Goal: Information Seeking & Learning: Learn about a topic

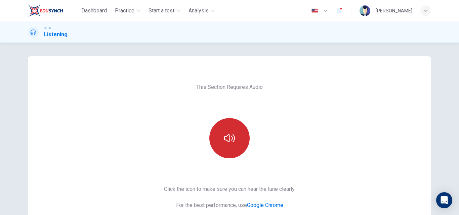
click at [243, 138] on button "button" at bounding box center [229, 138] width 40 height 40
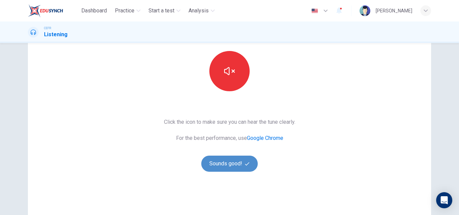
click at [240, 165] on button "Sounds good!" at bounding box center [229, 164] width 56 height 16
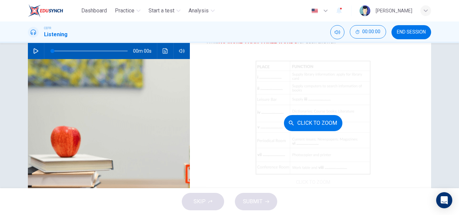
scroll to position [0, 0]
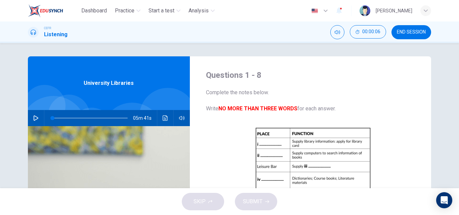
click at [34, 113] on button "button" at bounding box center [36, 118] width 11 height 16
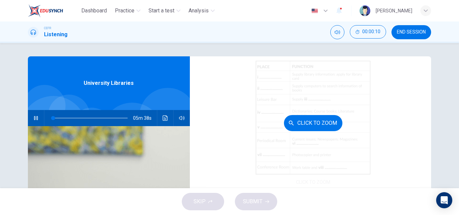
click at [235, 121] on div "Click to Zoom" at bounding box center [313, 123] width 215 height 128
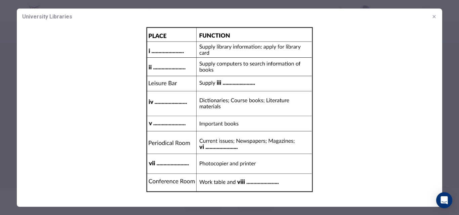
click at [235, 121] on img at bounding box center [229, 110] width 425 height 170
click at [431, 18] on icon "button" at bounding box center [433, 16] width 5 height 5
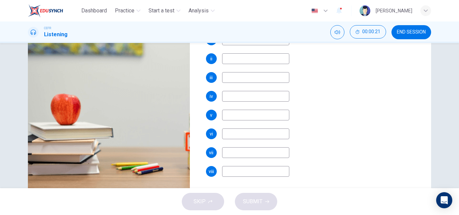
scroll to position [115, 0]
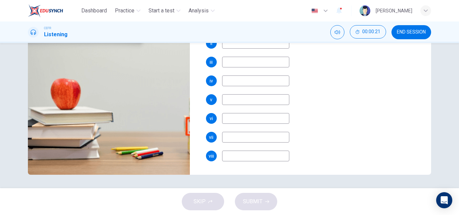
click at [206, 198] on div "SKIP SUBMIT" at bounding box center [229, 201] width 459 height 27
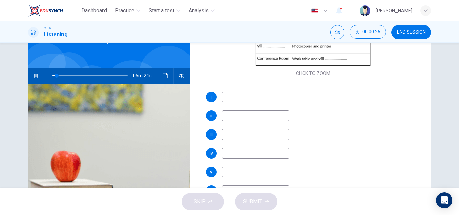
scroll to position [67, 0]
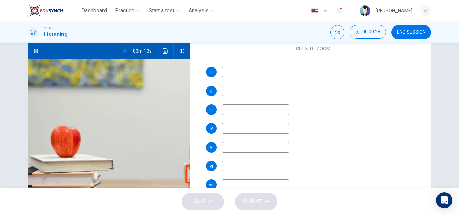
type input "100"
drag, startPoint x: 123, startPoint y: 51, endPoint x: 132, endPoint y: 51, distance: 9.1
click at [128, 51] on span at bounding box center [89, 50] width 75 height 9
click at [213, 206] on div "SKIP SUBMIT" at bounding box center [229, 201] width 459 height 27
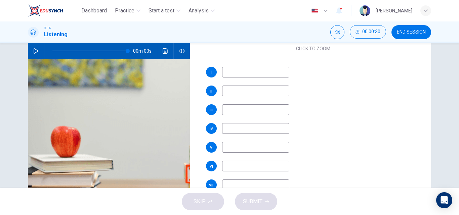
click at [213, 206] on div "SKIP SUBMIT" at bounding box center [229, 201] width 459 height 27
drag, startPoint x: 225, startPoint y: 205, endPoint x: 229, endPoint y: 204, distance: 4.2
click at [225, 207] on div "SKIP SUBMIT" at bounding box center [229, 201] width 459 height 27
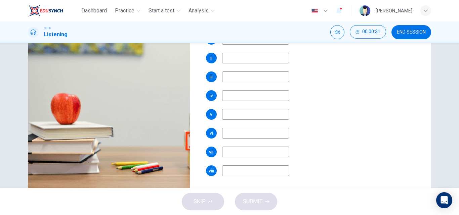
scroll to position [115, 0]
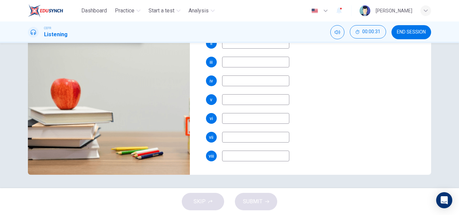
click at [263, 157] on input at bounding box center [255, 156] width 67 height 11
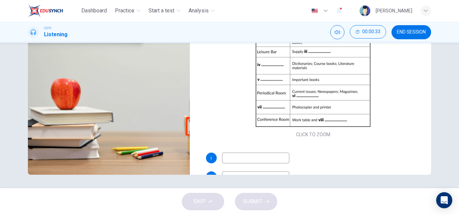
type input "f"
click at [228, 155] on input at bounding box center [255, 158] width 67 height 11
type input "tthetye"
drag, startPoint x: 222, startPoint y: 197, endPoint x: 229, endPoint y: 197, distance: 7.1
click at [222, 197] on div "SKIP SUBMIT" at bounding box center [229, 201] width 459 height 27
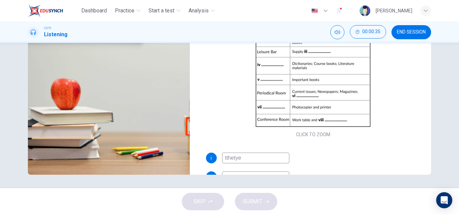
click at [232, 197] on div "SKIP SUBMIT" at bounding box center [229, 201] width 459 height 27
click at [237, 197] on div "SKIP SUBMIT" at bounding box center [229, 201] width 459 height 27
click at [401, 34] on span "END SESSION" at bounding box center [411, 32] width 29 height 5
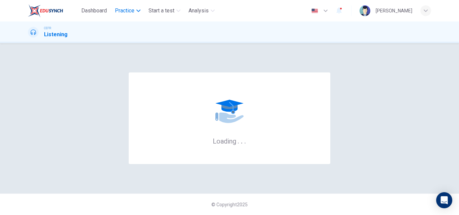
click at [125, 15] on button "Practice" at bounding box center [127, 11] width 31 height 12
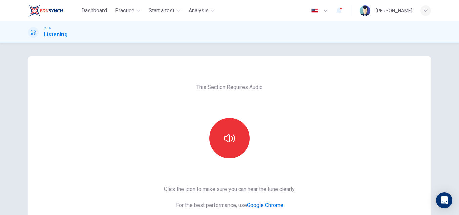
click at [193, 150] on div at bounding box center [229, 138] width 73 height 40
click at [207, 145] on div at bounding box center [229, 138] width 73 height 40
click at [219, 139] on button "button" at bounding box center [229, 138] width 40 height 40
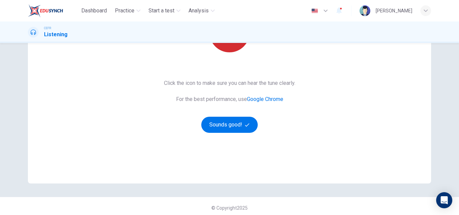
scroll to position [109, 0]
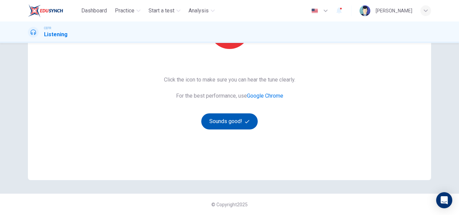
click at [231, 119] on button "Sounds good!" at bounding box center [229, 121] width 56 height 16
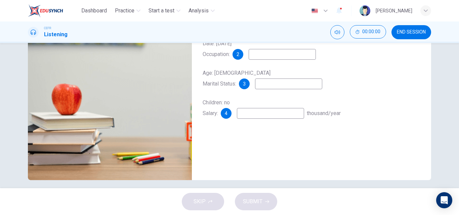
scroll to position [0, 0]
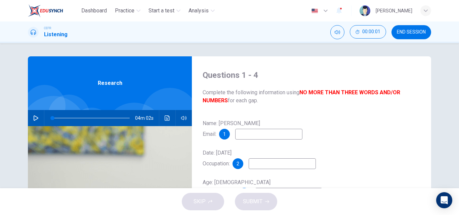
click at [44, 118] on div at bounding box center [89, 118] width 91 height 16
click at [42, 118] on div "04m 02s" at bounding box center [110, 118] width 164 height 16
click at [44, 113] on hr at bounding box center [44, 118] width 0 height 16
click at [44, 118] on div at bounding box center [89, 118] width 91 height 16
click at [37, 118] on icon "button" at bounding box center [35, 117] width 5 height 5
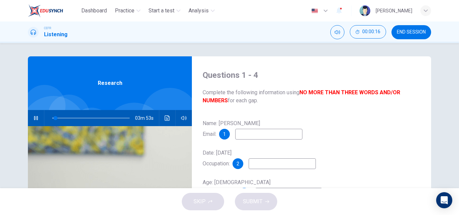
click at [288, 132] on input at bounding box center [268, 134] width 67 height 11
click at [167, 118] on icon "Click to see the audio transcription" at bounding box center [167, 117] width 5 height 5
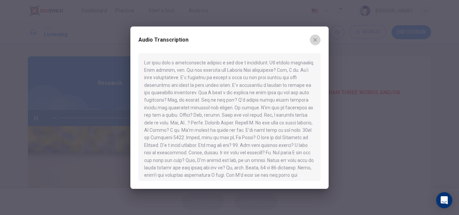
click at [313, 38] on icon "button" at bounding box center [314, 39] width 5 height 5
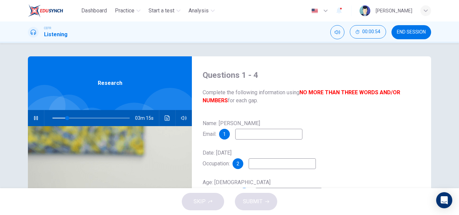
click at [159, 117] on div "03m 15s" at bounding box center [110, 118] width 164 height 16
click at [162, 117] on button "Click to see the audio transcription" at bounding box center [167, 118] width 11 height 16
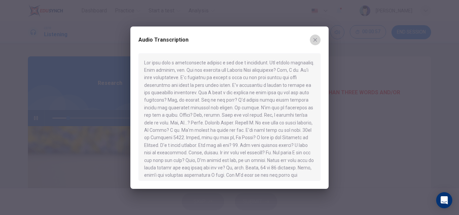
click at [318, 42] on button "button" at bounding box center [315, 40] width 11 height 11
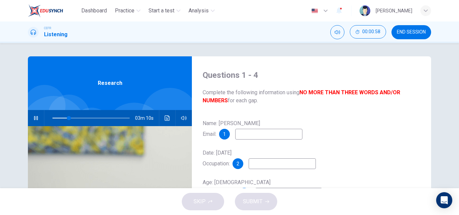
click at [245, 133] on input at bounding box center [268, 134] width 67 height 11
click at [36, 119] on icon "button" at bounding box center [36, 118] width 4 height 4
type input "44"
click at [252, 138] on input at bounding box center [268, 134] width 67 height 11
type input "W. Glass@email.com"
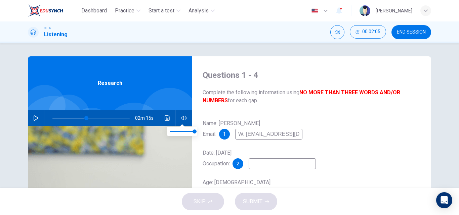
click at [170, 121] on button "Click to see the audio transcription" at bounding box center [167, 118] width 11 height 16
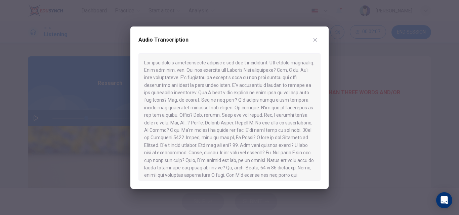
scroll to position [67, 0]
click at [315, 40] on icon "button" at bounding box center [315, 40] width 4 height 4
type input "44"
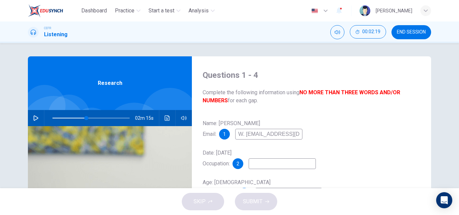
drag, startPoint x: 249, startPoint y: 135, endPoint x: 234, endPoint y: 135, distance: 15.8
click at [234, 135] on div "1 W. Glass@email.com" at bounding box center [260, 134] width 83 height 11
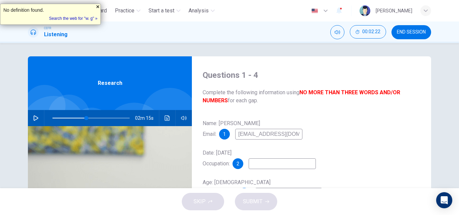
click at [95, 9] on div at bounding box center [97, 6] width 5 height 5
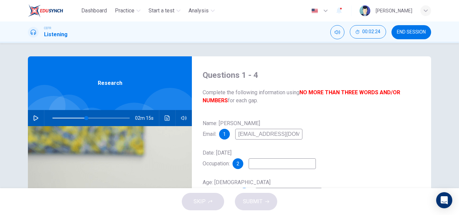
type input "wglass@email.com"
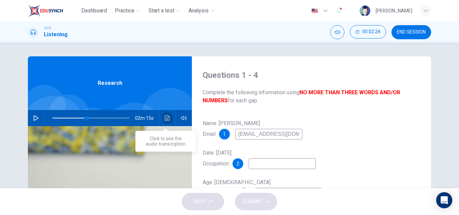
click at [168, 115] on button "Click to see the audio transcription" at bounding box center [167, 118] width 11 height 16
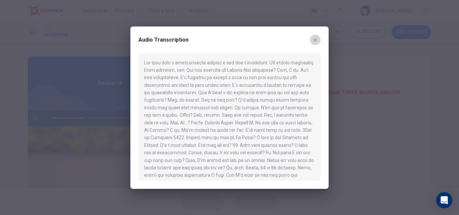
click at [315, 38] on icon "button" at bounding box center [314, 39] width 5 height 5
type input "44"
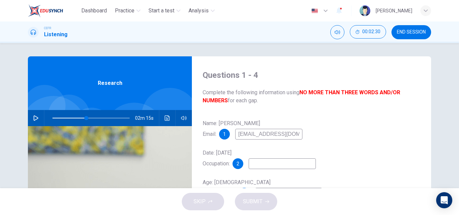
click at [262, 162] on input at bounding box center [281, 163] width 67 height 11
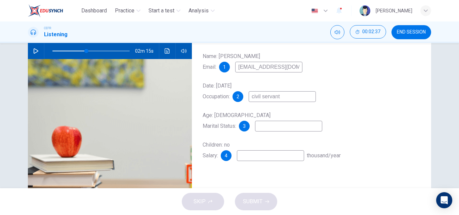
type input "civil servant"
click at [278, 129] on input at bounding box center [288, 126] width 67 height 11
type input "single"
click at [251, 155] on input at bounding box center [270, 155] width 67 height 11
type input "2"
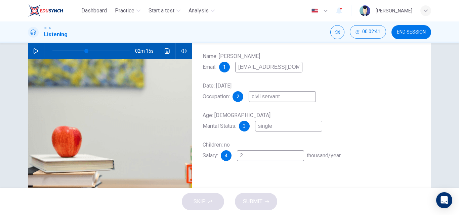
type input "44"
type input "25"
type input "44"
type input "2"
type input "44"
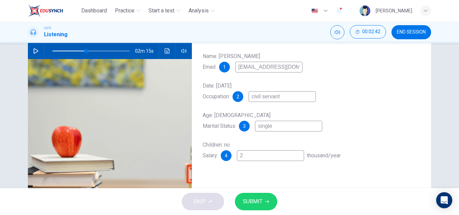
type input "24"
type input "44"
type input "24"
type input "44"
type input "24 t"
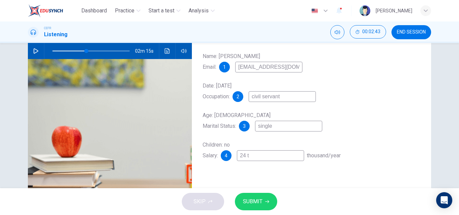
type input "44"
type input "24 to"
type input "44"
type input "24 to"
type input "44"
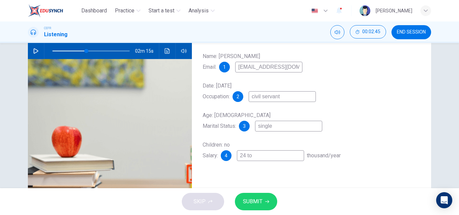
type input "24 to 2"
type input "44"
type input "24 to 26"
type input "44"
type input "24 to 26"
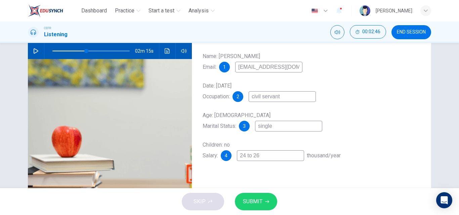
click at [257, 200] on span "SUBMIT" at bounding box center [252, 201] width 19 height 9
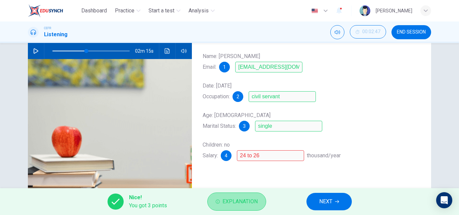
click at [237, 198] on span "Explanation" at bounding box center [239, 201] width 35 height 9
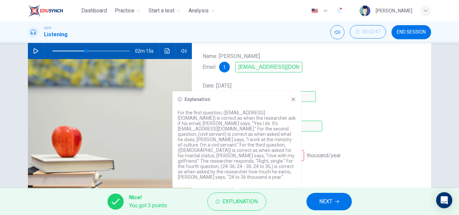
click at [296, 103] on div "Explanation For the first question, (wglass@email.com) is correct as when the r…" at bounding box center [236, 139] width 129 height 97
click at [293, 101] on icon at bounding box center [293, 100] width 4 height 4
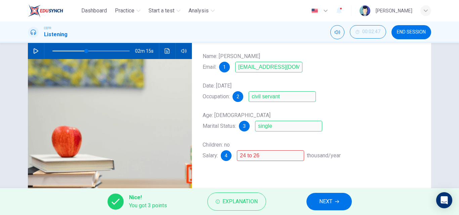
click at [326, 199] on span "NEXT" at bounding box center [325, 201] width 13 height 9
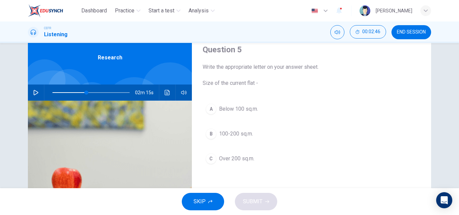
scroll to position [0, 0]
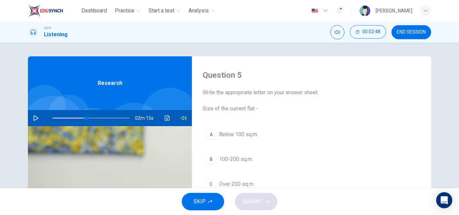
click at [39, 120] on button "button" at bounding box center [36, 118] width 11 height 16
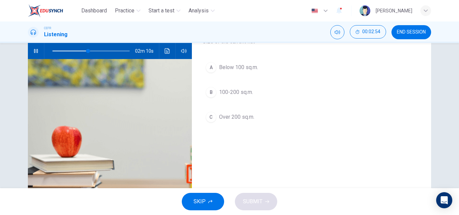
click at [210, 73] on div "A" at bounding box center [210, 67] width 11 height 11
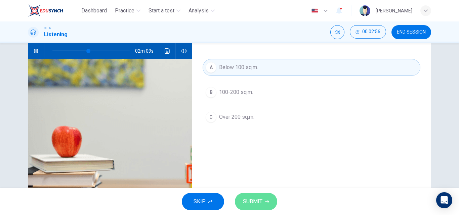
click at [253, 197] on button "SUBMIT" at bounding box center [256, 201] width 42 height 17
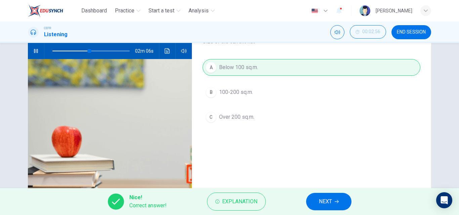
click at [335, 200] on button "NEXT" at bounding box center [328, 201] width 45 height 17
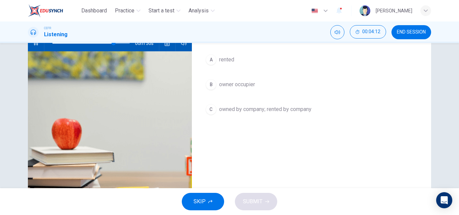
scroll to position [8, 0]
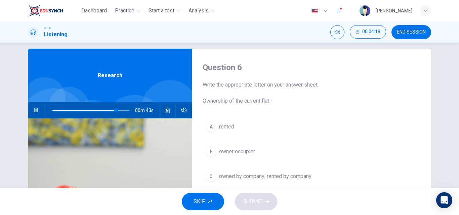
click at [217, 178] on button "C owned by company; rented by company" at bounding box center [311, 176] width 218 height 17
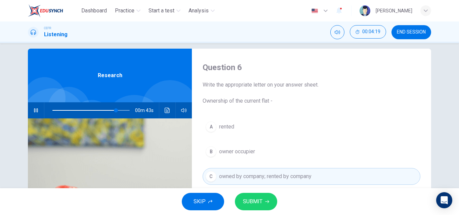
click at [246, 200] on span "SUBMIT" at bounding box center [252, 201] width 19 height 9
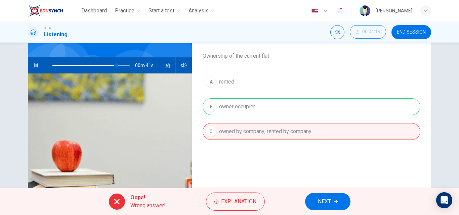
scroll to position [75, 0]
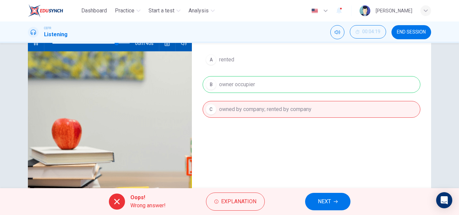
click at [340, 201] on button "NEXT" at bounding box center [327, 201] width 45 height 17
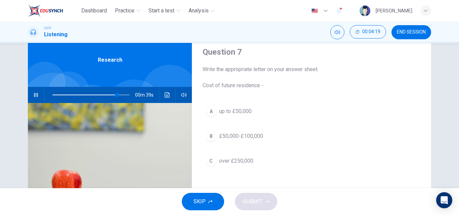
scroll to position [8, 0]
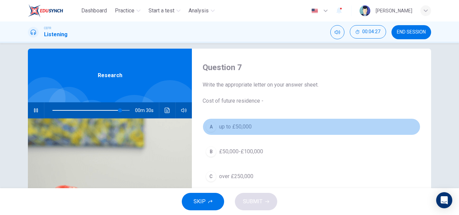
click at [222, 126] on span "up to £50,000" at bounding box center [235, 127] width 33 height 8
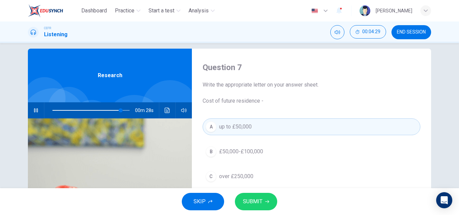
click at [211, 151] on div "B" at bounding box center [210, 151] width 11 height 11
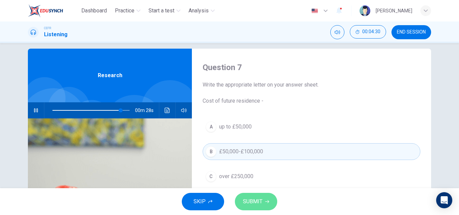
click at [255, 204] on span "SUBMIT" at bounding box center [252, 201] width 19 height 9
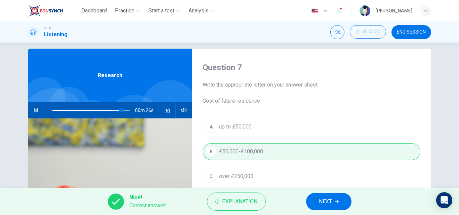
scroll to position [75, 0]
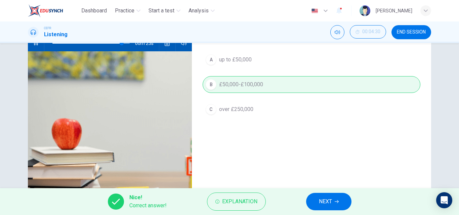
click at [320, 196] on button "NEXT" at bounding box center [328, 201] width 45 height 17
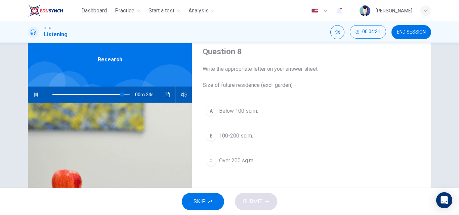
scroll to position [8, 0]
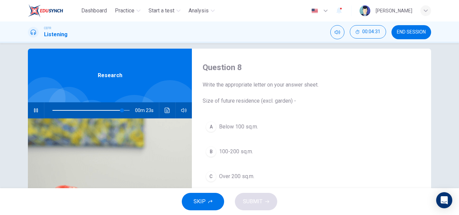
click at [229, 137] on div "A Below 100 sq.m. B 100-200 sq.m. C Over 200 sq.m." at bounding box center [311, 159] width 218 height 80
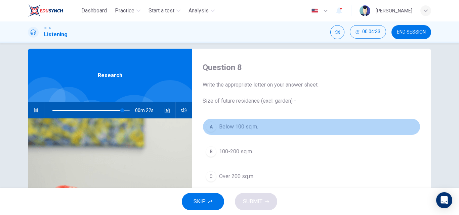
click at [229, 131] on button "A Below 100 sq.m." at bounding box center [311, 127] width 218 height 17
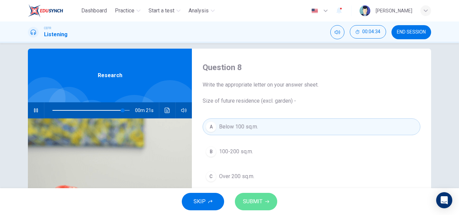
click at [247, 204] on span "SUBMIT" at bounding box center [252, 201] width 19 height 9
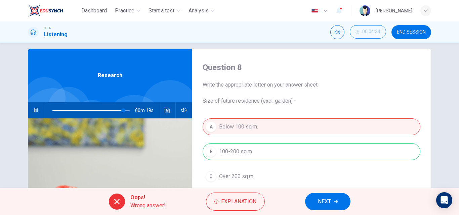
click at [313, 198] on button "NEXT" at bounding box center [327, 201] width 45 height 17
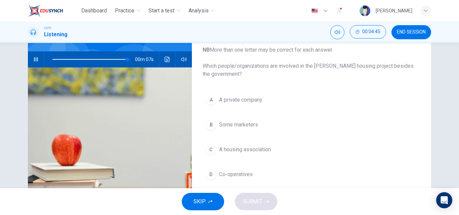
scroll to position [75, 0]
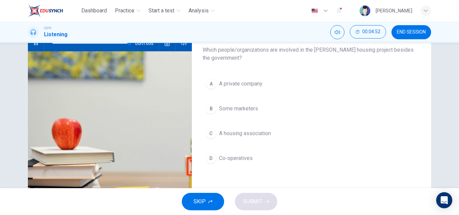
type input "0"
click at [227, 140] on button "C A housing association" at bounding box center [311, 133] width 218 height 17
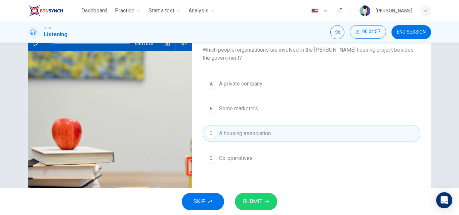
click at [249, 201] on span "SUBMIT" at bounding box center [252, 201] width 19 height 9
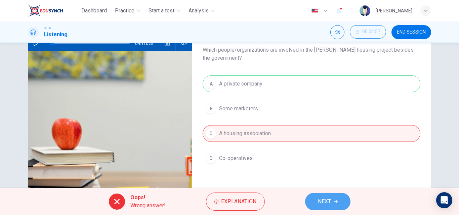
click at [314, 201] on button "NEXT" at bounding box center [327, 201] width 45 height 17
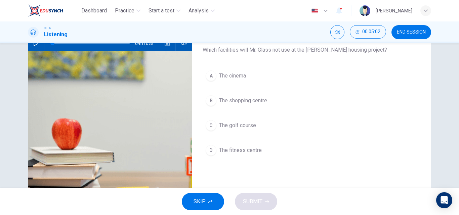
click at [235, 77] on span "The cinema" at bounding box center [232, 76] width 27 height 8
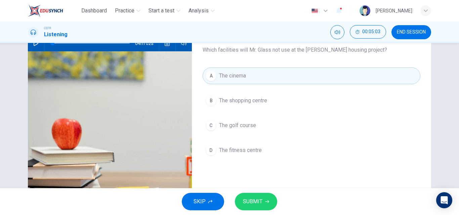
click at [242, 127] on span "The golf course" at bounding box center [237, 126] width 37 height 8
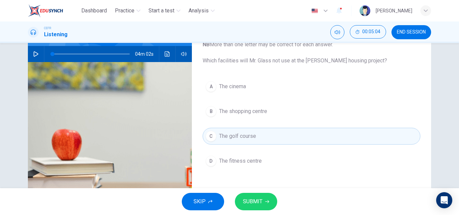
scroll to position [48, 0]
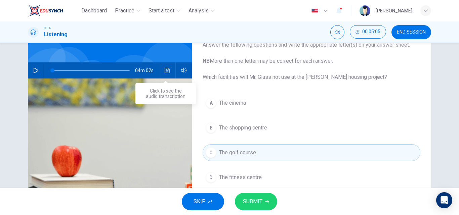
click at [165, 73] on icon "Click to see the audio transcription" at bounding box center [167, 70] width 5 height 5
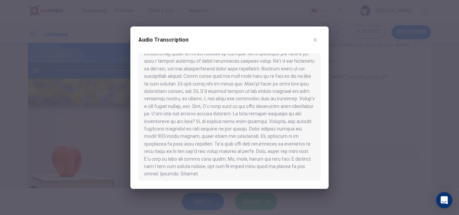
scroll to position [215, 0]
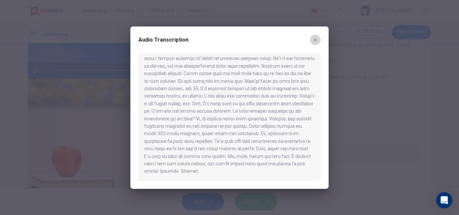
click at [319, 40] on button "button" at bounding box center [315, 40] width 11 height 11
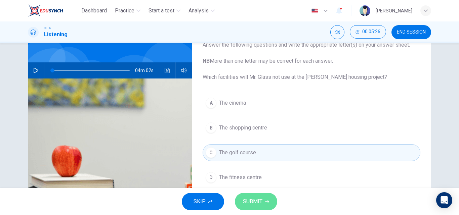
click at [252, 199] on span "SUBMIT" at bounding box center [252, 201] width 19 height 9
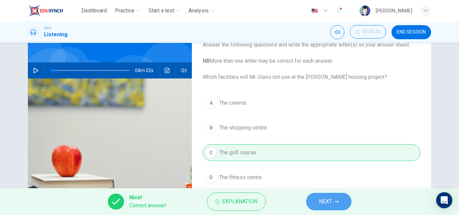
click at [322, 197] on button "NEXT" at bounding box center [328, 201] width 45 height 17
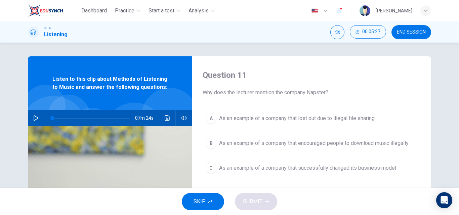
click at [33, 120] on icon "button" at bounding box center [35, 117] width 5 height 5
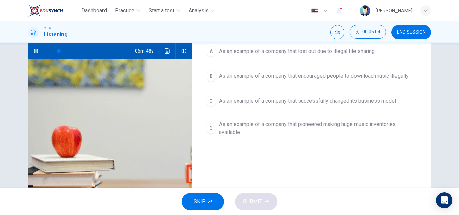
click at [177, 46] on div "06m 48s" at bounding box center [110, 51] width 164 height 16
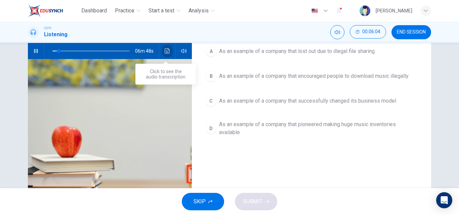
click at [167, 49] on icon "Click to see the audio transcription" at bounding box center [167, 50] width 5 height 5
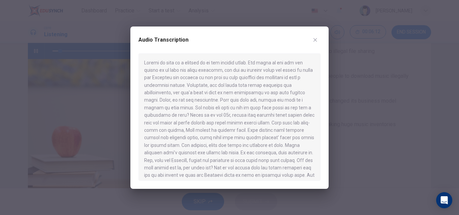
click at [313, 39] on icon "button" at bounding box center [314, 39] width 5 height 5
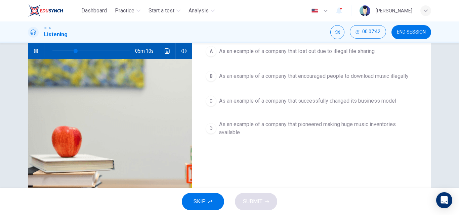
type input "30"
